Goal: Information Seeking & Learning: Learn about a topic

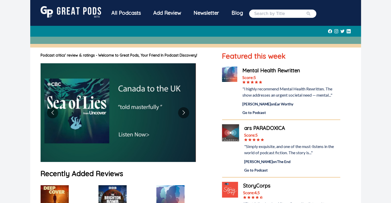
click at [136, 13] on div "All Podcasts" at bounding box center [126, 12] width 42 height 13
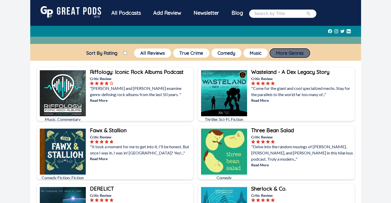
click at [280, 57] on button "More Genres" at bounding box center [290, 53] width 40 height 9
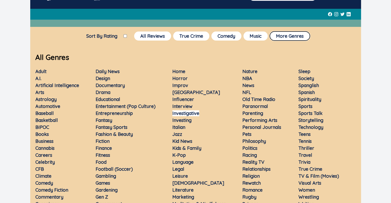
scroll to position [26, 0]
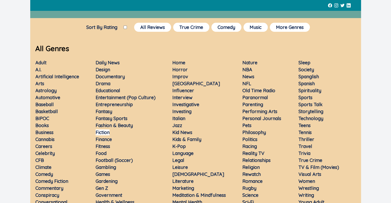
click at [104, 134] on link "Fiction" at bounding box center [103, 132] width 14 height 6
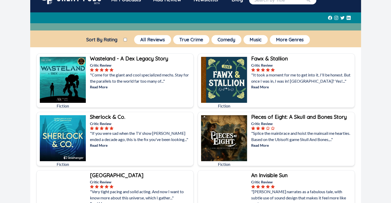
scroll to position [52, 0]
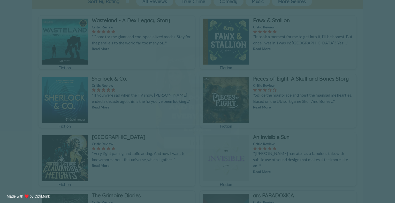
click at [231, 54] on span "X" at bounding box center [233, 52] width 4 height 5
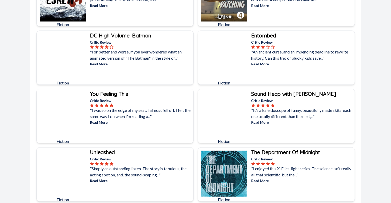
scroll to position [672, 0]
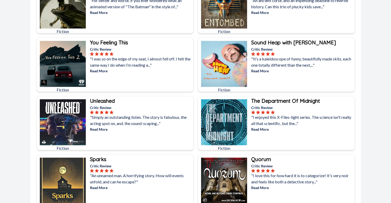
click at [263, 127] on p "Read More" at bounding box center [302, 129] width 102 height 5
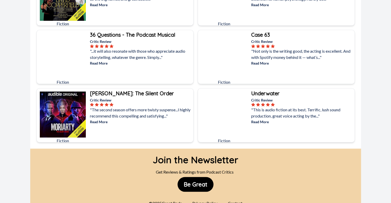
scroll to position [2841, 0]
